Goal: Find specific page/section: Find specific page/section

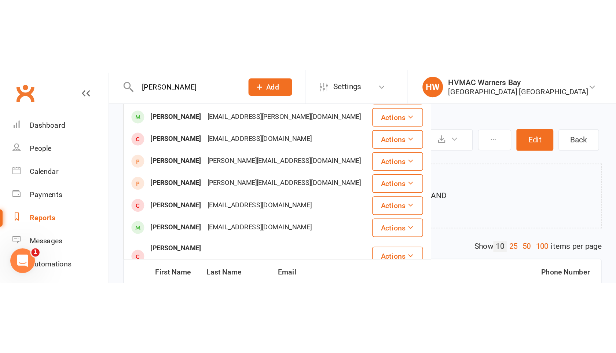
scroll to position [113, 0]
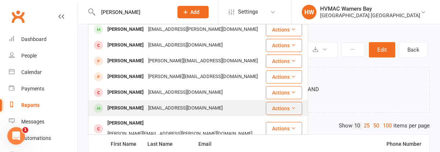
type input "[PERSON_NAME]"
click at [117, 111] on div "[PERSON_NAME]" at bounding box center [125, 108] width 41 height 11
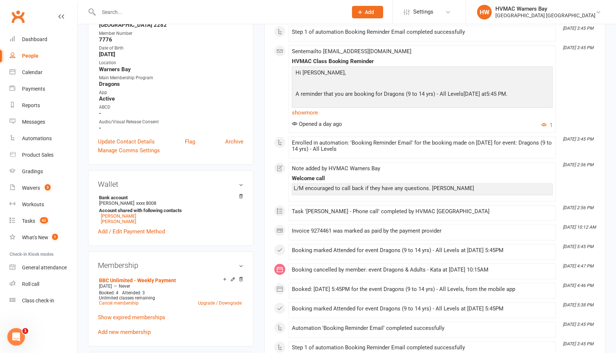
scroll to position [173, 0]
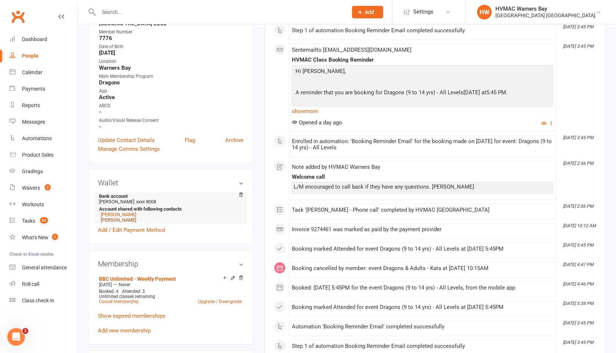
click at [119, 152] on link "[PERSON_NAME]" at bounding box center [118, 219] width 35 height 5
